Goal: Information Seeking & Learning: Learn about a topic

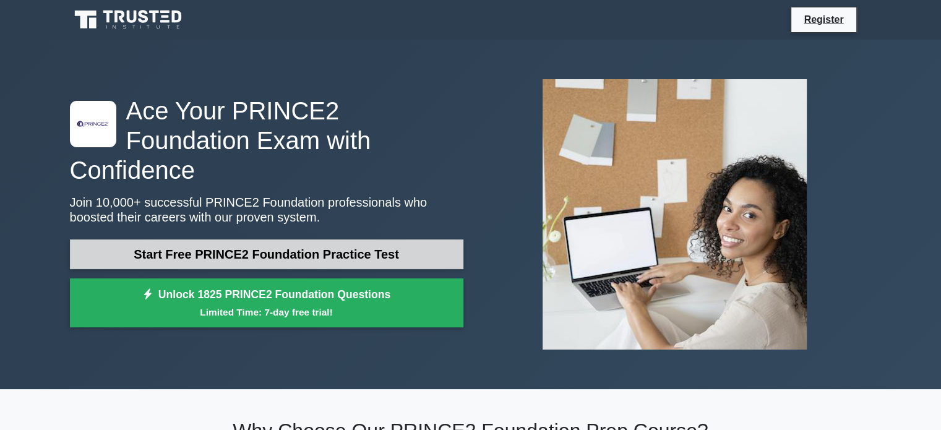
click at [287, 239] on link "Start Free PRINCE2 Foundation Practice Test" at bounding box center [266, 254] width 393 height 30
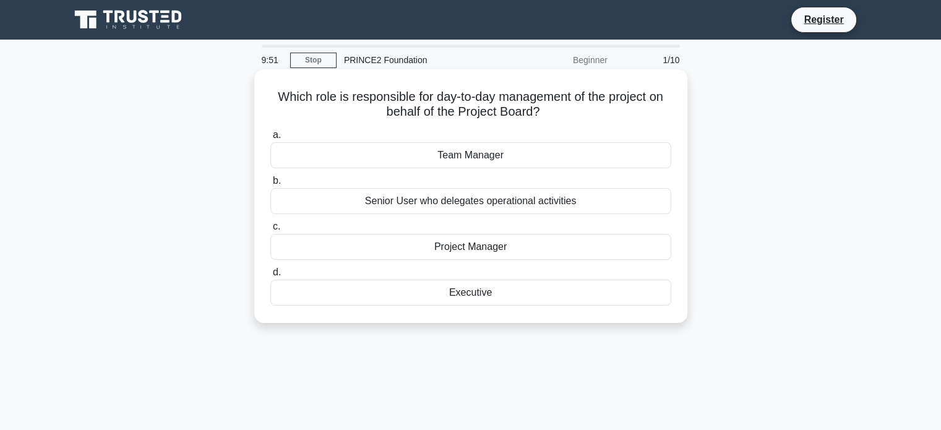
click at [483, 247] on div "Project Manager" at bounding box center [470, 247] width 401 height 26
click at [270, 231] on input "c. Project Manager" at bounding box center [270, 227] width 0 height 8
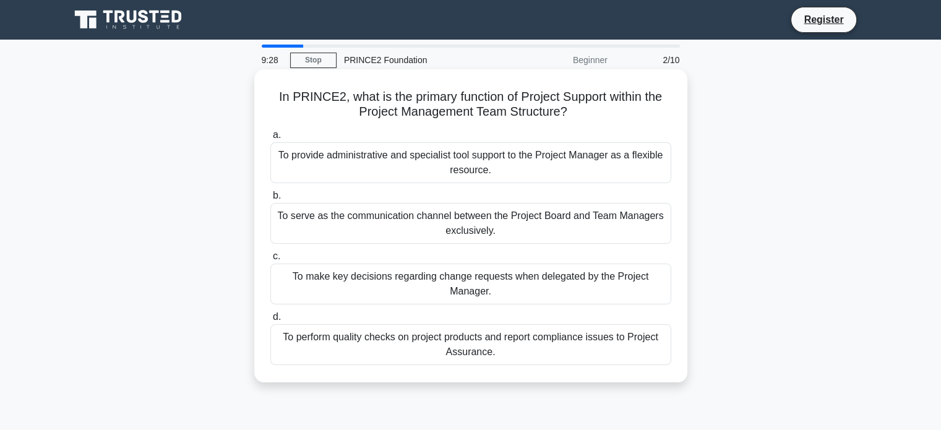
click at [498, 174] on div "To provide administrative and specialist tool support to the Project Manager as…" at bounding box center [470, 162] width 401 height 41
click at [270, 139] on input "a. To provide administrative and specialist tool support to the Project Manager…" at bounding box center [270, 135] width 0 height 8
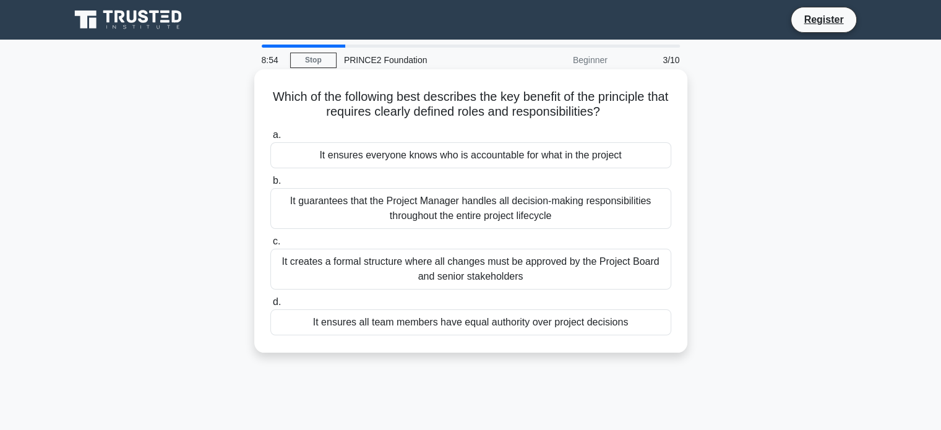
click at [508, 158] on div "It ensures everyone knows who is accountable for what in the project" at bounding box center [470, 155] width 401 height 26
click at [270, 139] on input "a. It ensures everyone knows who is accountable for what in the project" at bounding box center [270, 135] width 0 height 8
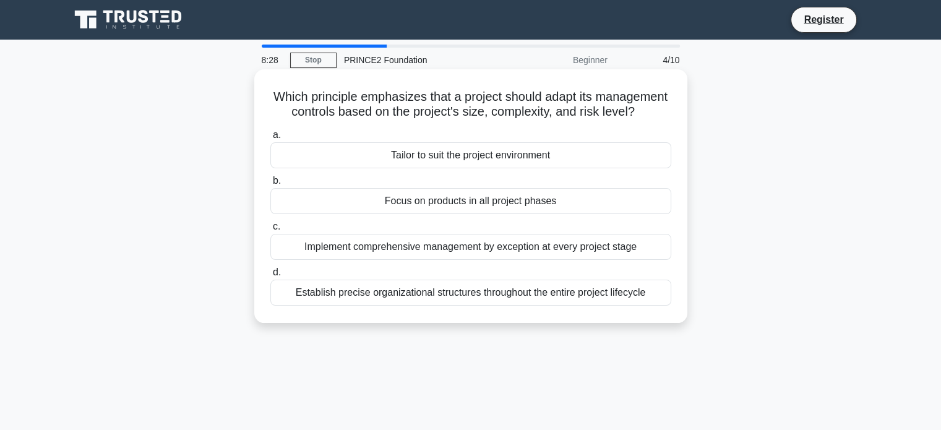
click at [474, 168] on div "Tailor to suit the project environment" at bounding box center [470, 155] width 401 height 26
click at [270, 139] on input "a. Tailor to suit the project environment" at bounding box center [270, 135] width 0 height 8
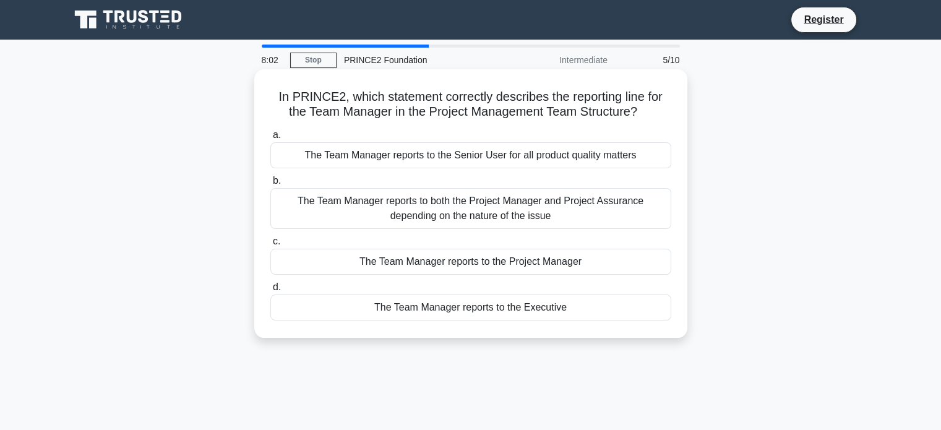
click at [456, 215] on div "The Team Manager reports to both the Project Manager and Project Assurance depe…" at bounding box center [470, 208] width 401 height 41
click at [270, 185] on input "b. The Team Manager reports to both the Project Manager and Project Assurance d…" at bounding box center [270, 181] width 0 height 8
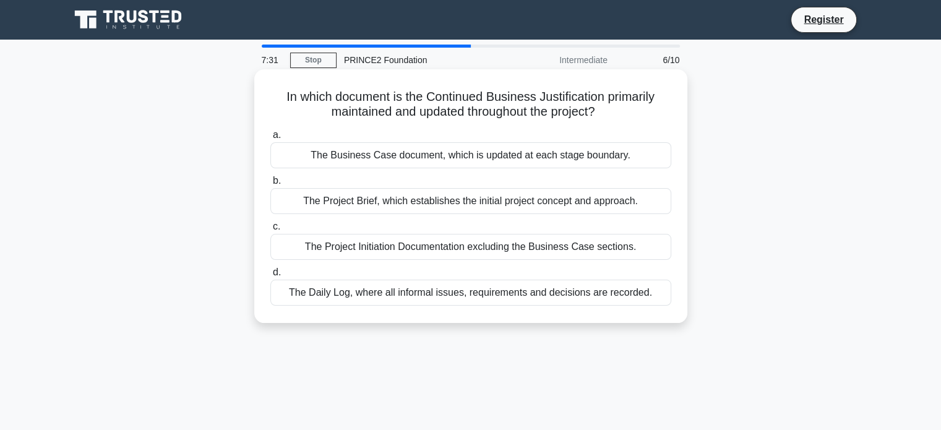
click at [454, 161] on div "The Business Case document, which is updated at each stage boundary." at bounding box center [470, 155] width 401 height 26
click at [270, 139] on input "a. The Business Case document, which is updated at each stage boundary." at bounding box center [270, 135] width 0 height 8
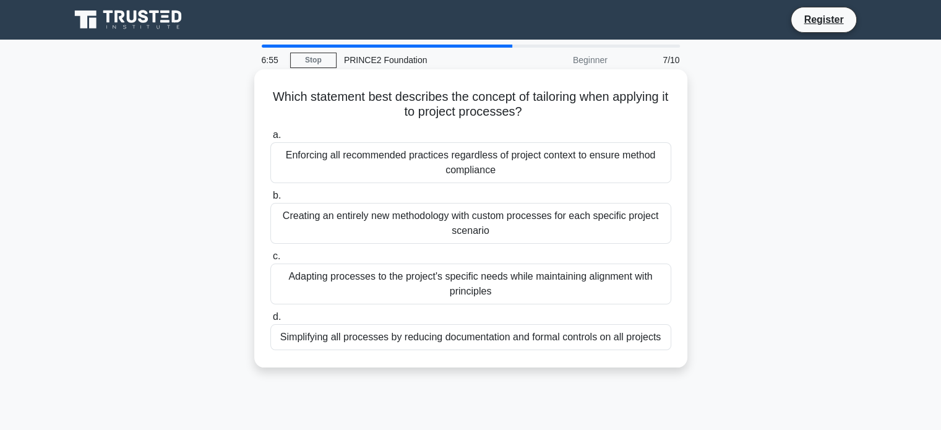
click at [431, 286] on div "Adapting processes to the project's specific needs while maintaining alignment …" at bounding box center [470, 283] width 401 height 41
click at [270, 260] on input "c. Adapting processes to the project's specific needs while maintaining alignme…" at bounding box center [270, 256] width 0 height 8
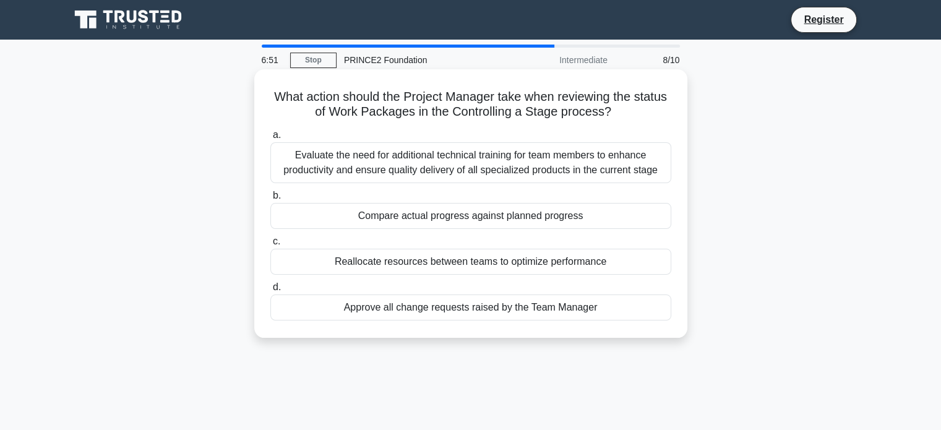
click at [428, 168] on div "Evaluate the need for additional technical training for team members to enhance…" at bounding box center [470, 162] width 401 height 41
click at [270, 139] on input "a. Evaluate the need for additional technical training for team members to enha…" at bounding box center [270, 135] width 0 height 8
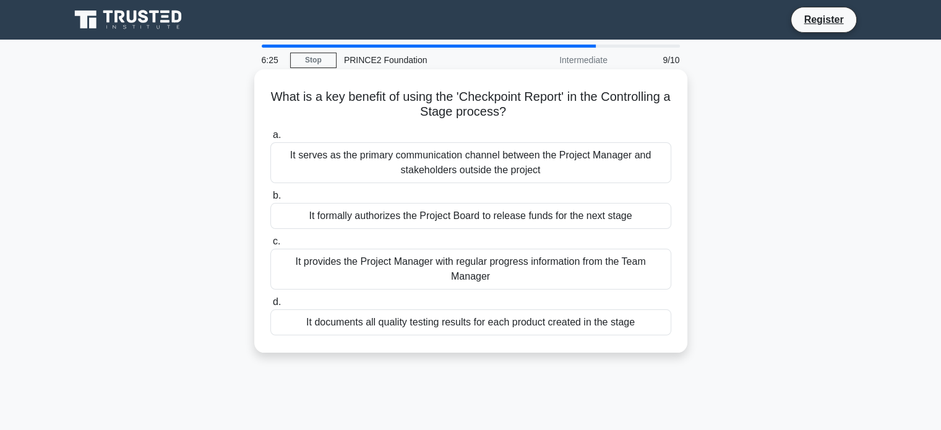
click at [513, 277] on div "It provides the Project Manager with regular progress information from the Team…" at bounding box center [470, 269] width 401 height 41
click at [270, 245] on input "c. It provides the Project Manager with regular progress information from the T…" at bounding box center [270, 241] width 0 height 8
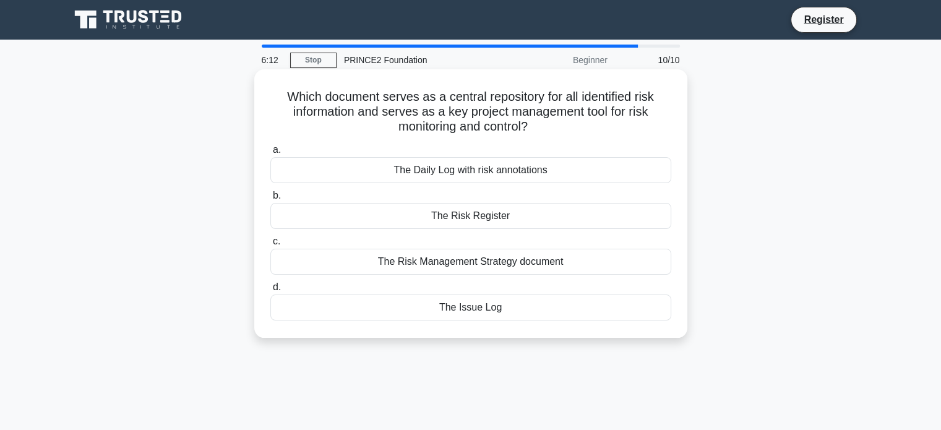
click at [501, 217] on div "The Risk Register" at bounding box center [470, 216] width 401 height 26
click at [270, 200] on input "b. The Risk Register" at bounding box center [270, 196] width 0 height 8
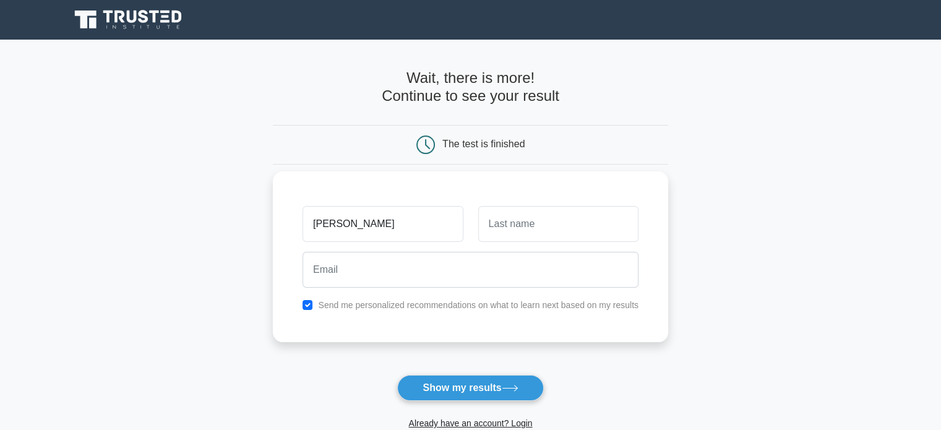
type input "daniel"
type input "Ireland"
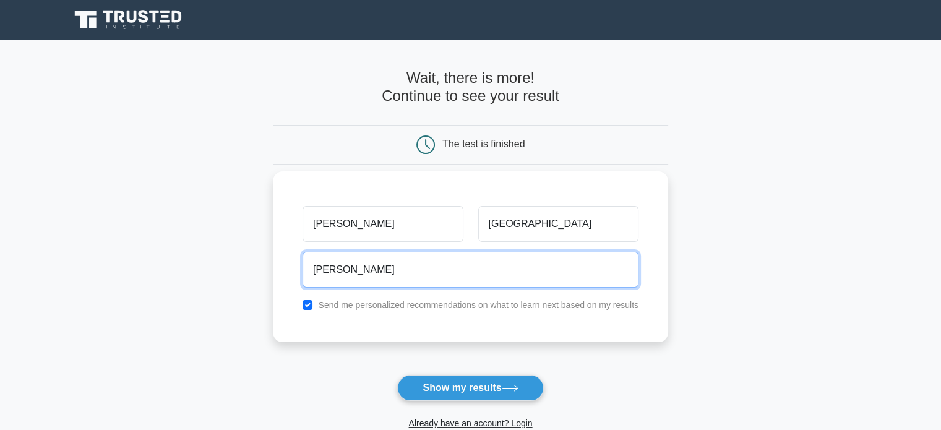
type input "Danireland@live.co.uk"
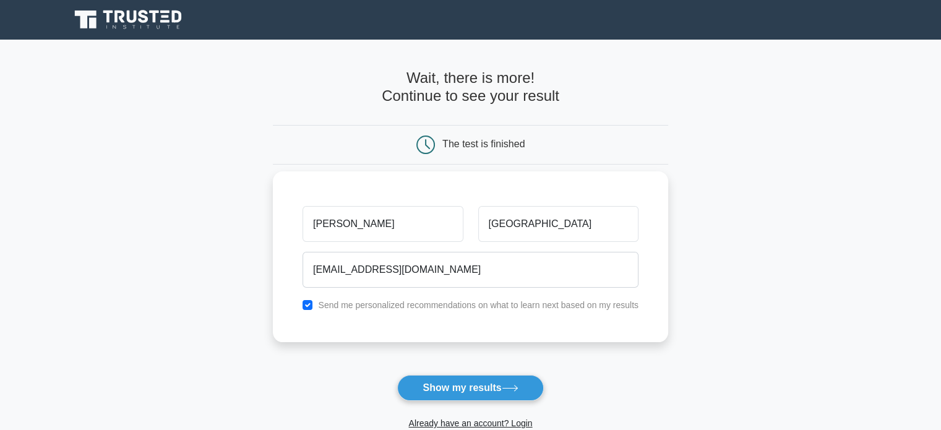
click at [320, 300] on label "Send me personalized recommendations on what to learn next based on my results" at bounding box center [478, 305] width 320 height 10
click at [310, 306] on input "checkbox" at bounding box center [307, 305] width 10 height 10
checkbox input "false"
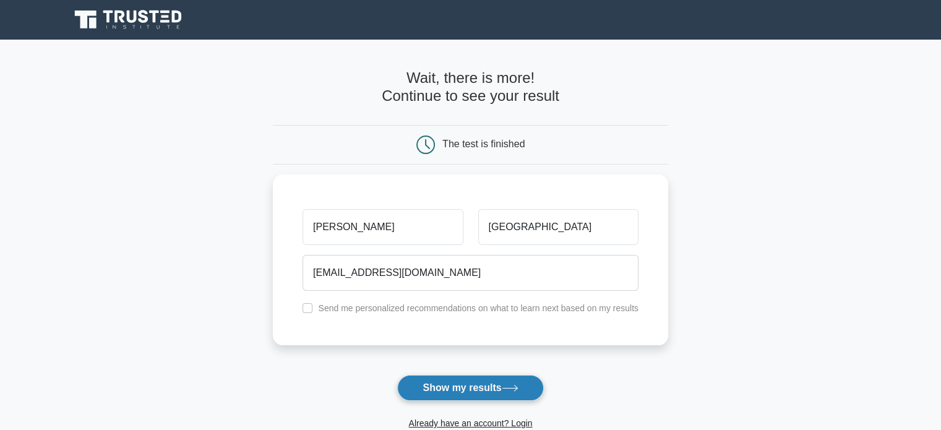
click at [458, 395] on button "Show my results" at bounding box center [470, 388] width 146 height 26
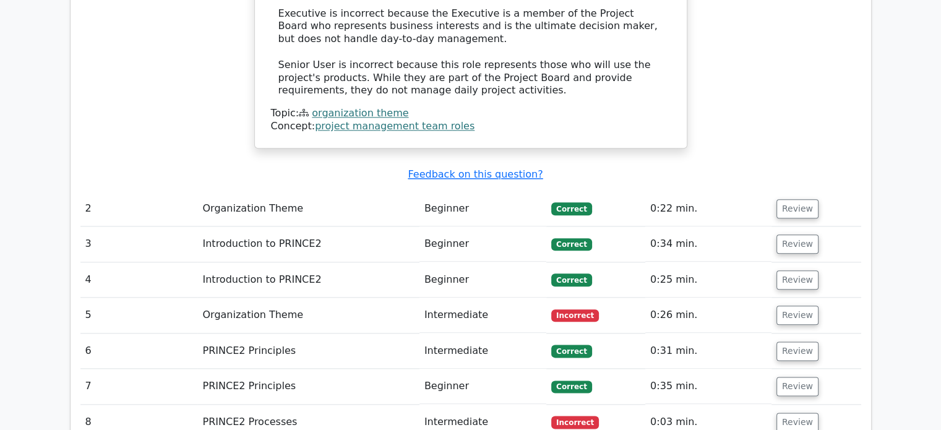
scroll to position [1422, 0]
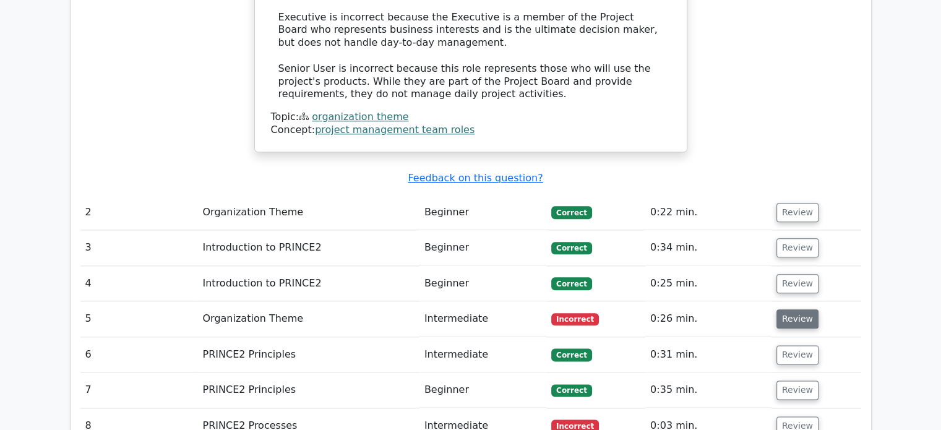
click at [799, 309] on button "Review" at bounding box center [797, 318] width 42 height 19
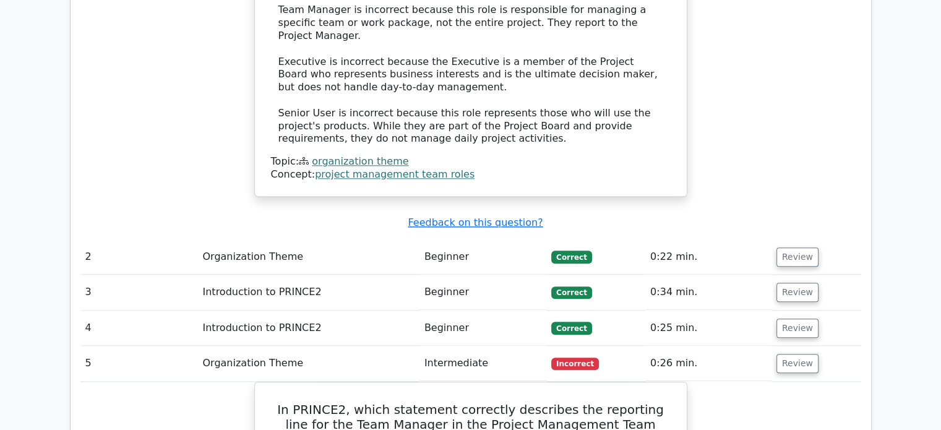
scroll to position [1360, 0]
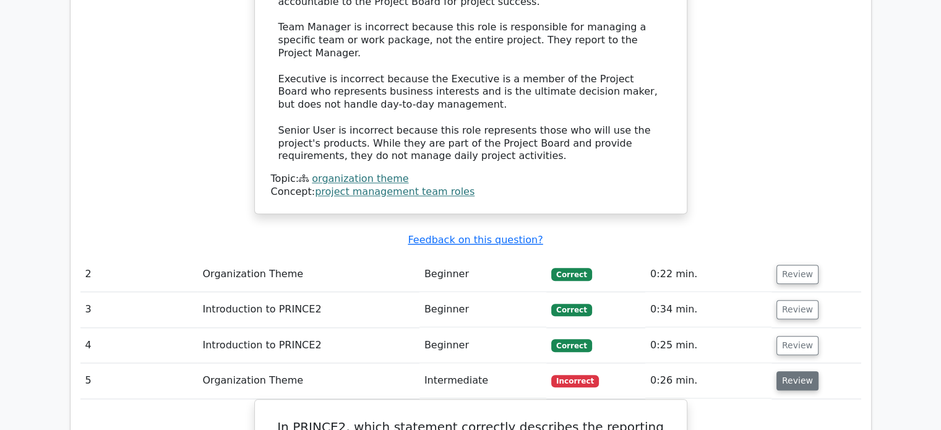
click at [803, 371] on button "Review" at bounding box center [797, 380] width 42 height 19
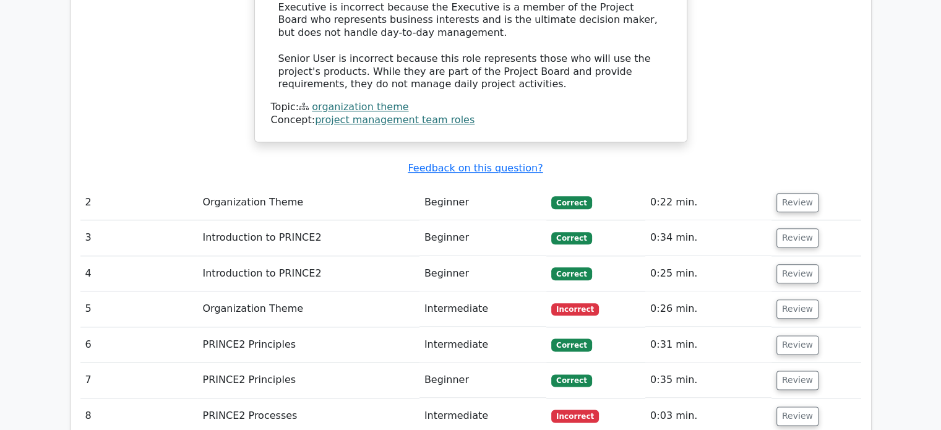
scroll to position [1484, 0]
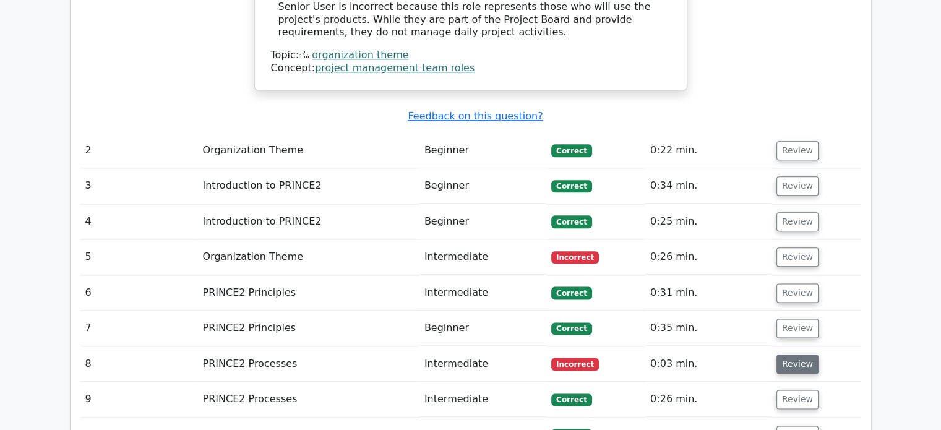
click at [788, 354] on button "Review" at bounding box center [797, 363] width 42 height 19
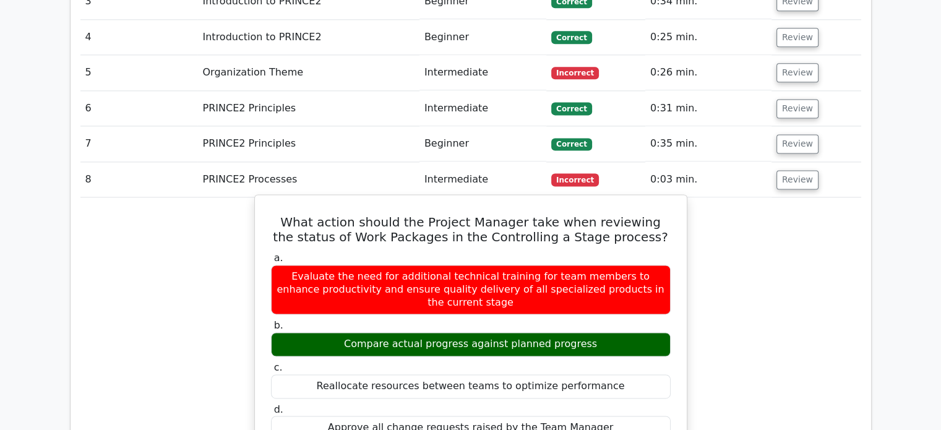
scroll to position [1670, 0]
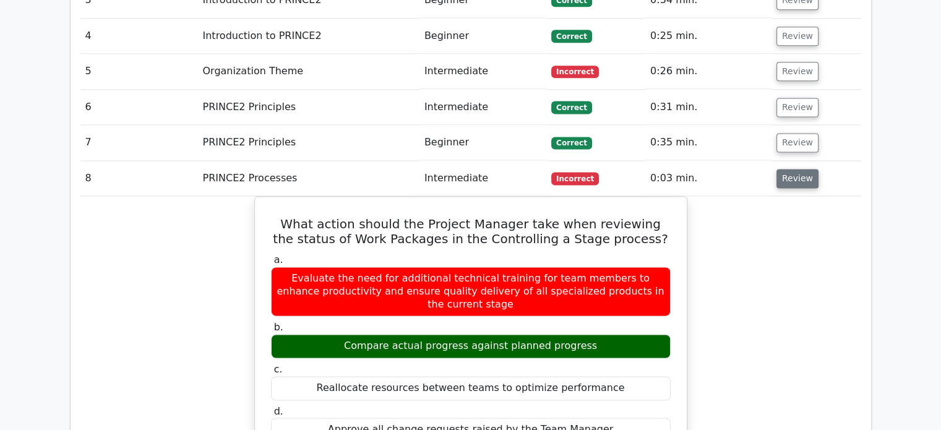
click at [788, 169] on button "Review" at bounding box center [797, 178] width 42 height 19
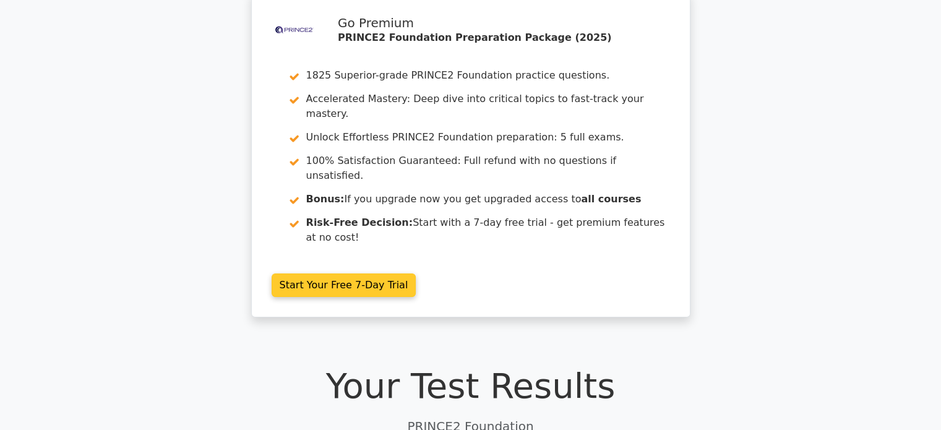
scroll to position [0, 0]
